Goal: Navigation & Orientation: Find specific page/section

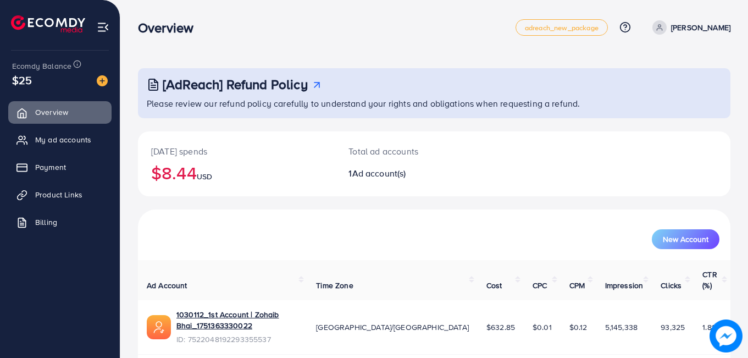
click at [64, 138] on span "My ad accounts" at bounding box center [63, 139] width 56 height 11
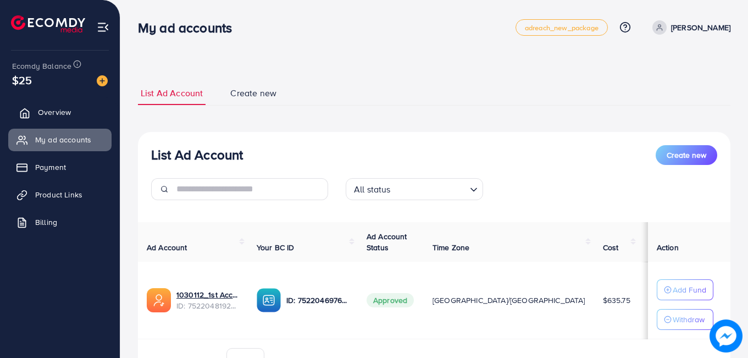
click at [58, 108] on span "Overview" at bounding box center [54, 112] width 33 height 11
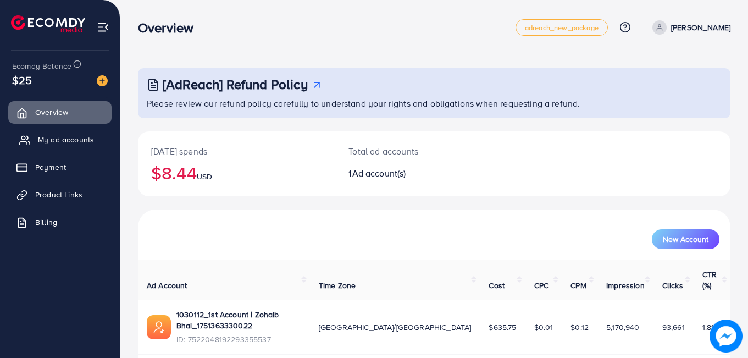
click at [63, 135] on span "My ad accounts" at bounding box center [66, 139] width 56 height 11
